Goal: Transaction & Acquisition: Purchase product/service

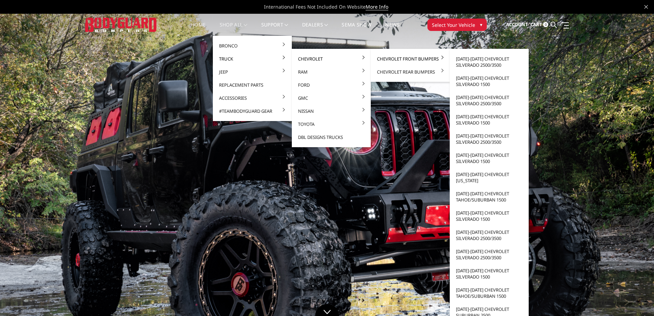
click at [394, 59] on link "Chevrolet Front Bumpers" at bounding box center [411, 58] width 74 height 13
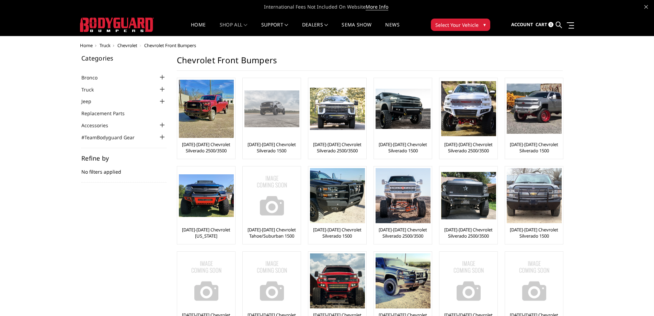
click at [274, 112] on img at bounding box center [272, 108] width 55 height 36
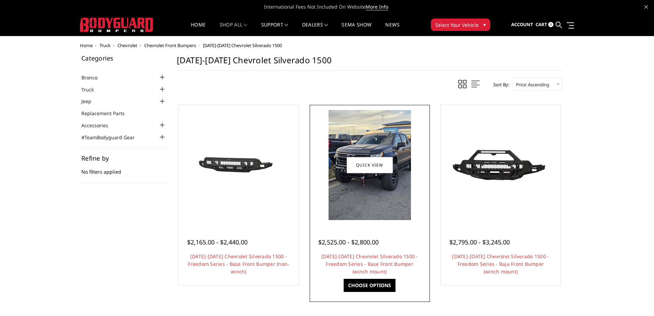
click at [372, 179] on img at bounding box center [370, 165] width 82 height 110
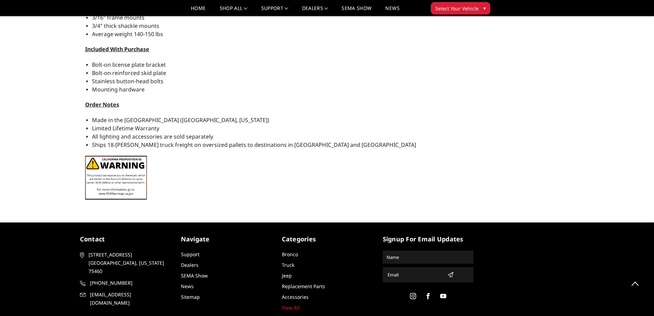
scroll to position [832, 0]
